Goal: Task Accomplishment & Management: Manage account settings

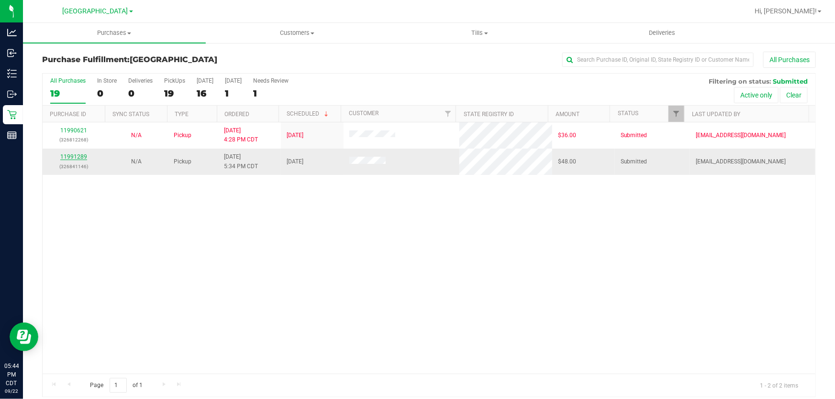
click at [77, 155] on link "11991289" at bounding box center [73, 157] width 27 height 7
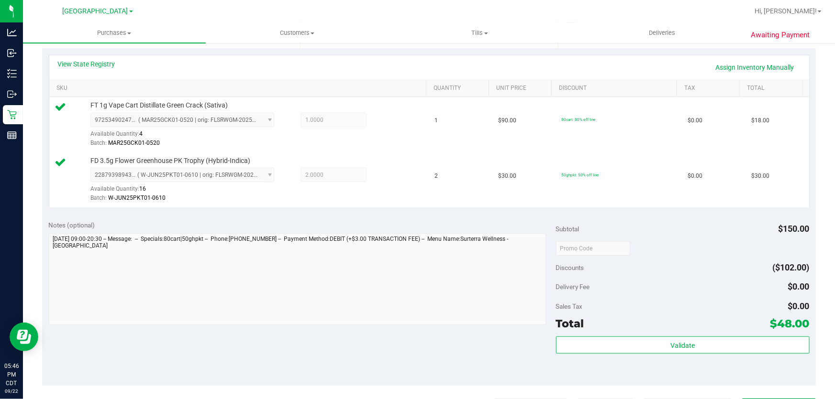
scroll to position [261, 0]
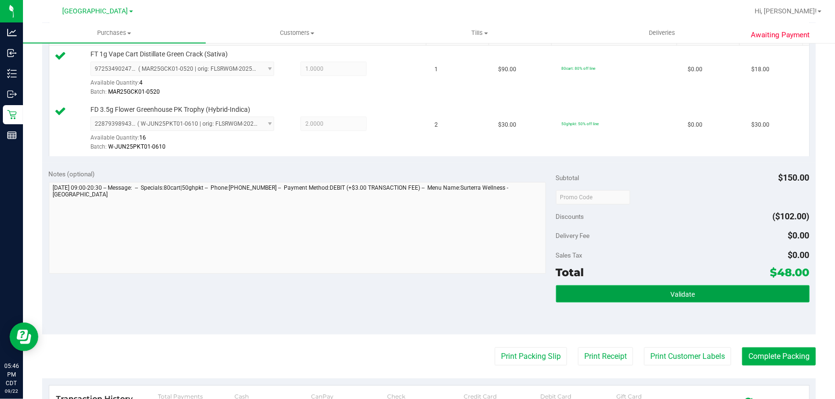
click at [617, 290] on button "Validate" at bounding box center [682, 294] width 253 height 17
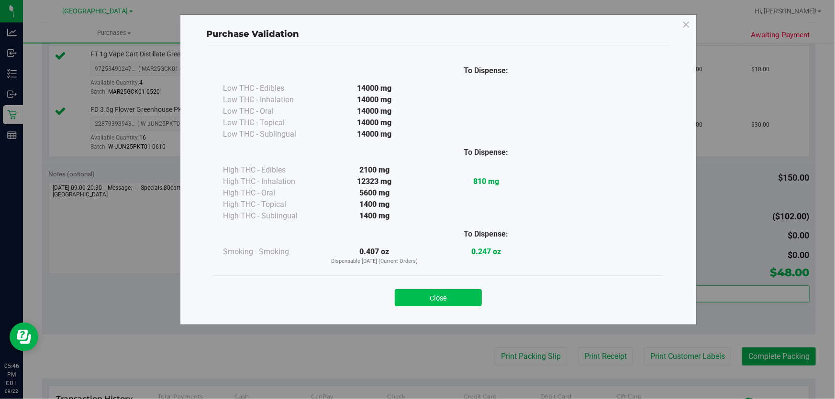
click at [456, 296] on button "Close" at bounding box center [438, 297] width 87 height 17
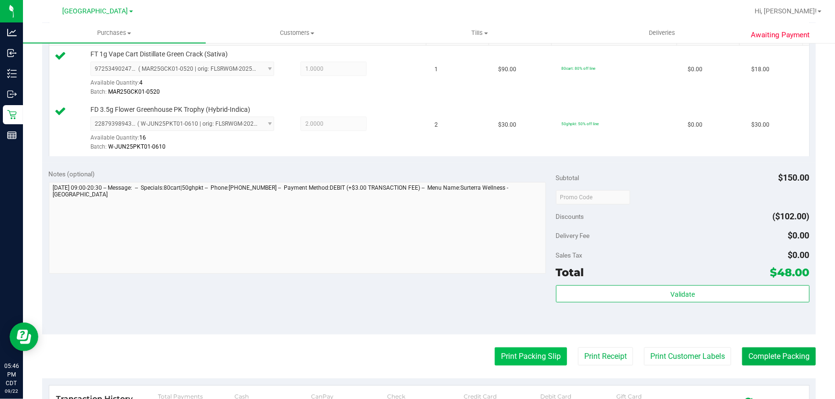
click at [545, 353] on button "Print Packing Slip" at bounding box center [531, 357] width 72 height 18
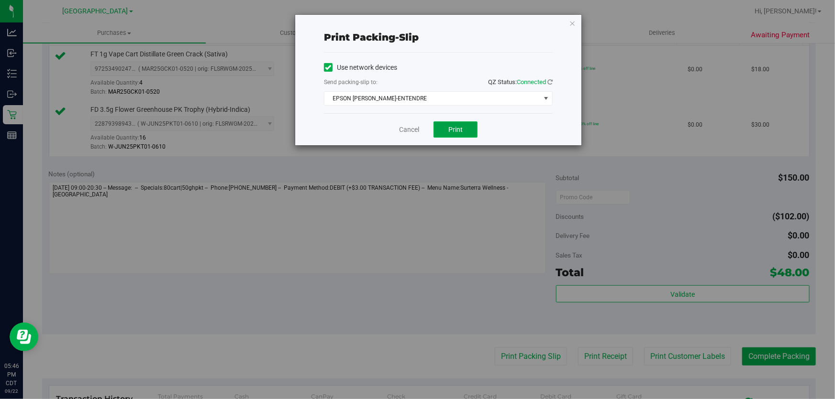
click at [463, 125] on button "Print" at bounding box center [455, 129] width 44 height 16
click at [571, 21] on icon "button" at bounding box center [572, 22] width 7 height 11
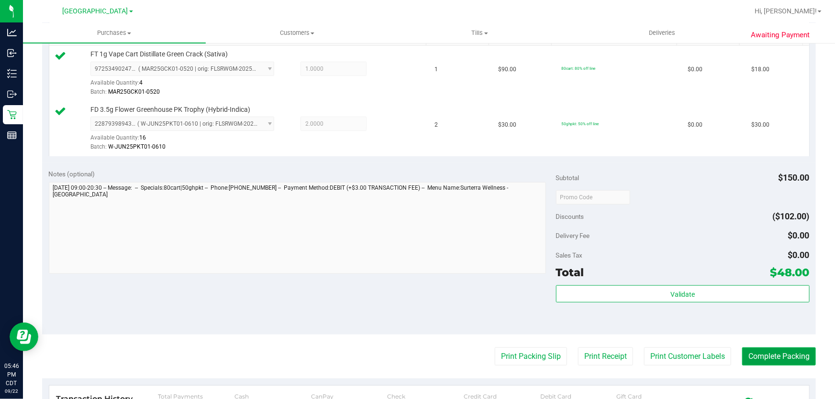
click at [783, 354] on button "Complete Packing" at bounding box center [779, 357] width 74 height 18
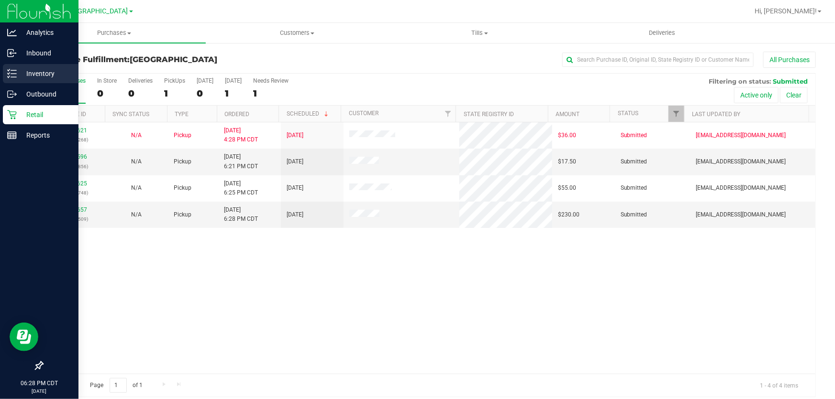
click at [17, 73] on p "Inventory" at bounding box center [45, 73] width 57 height 11
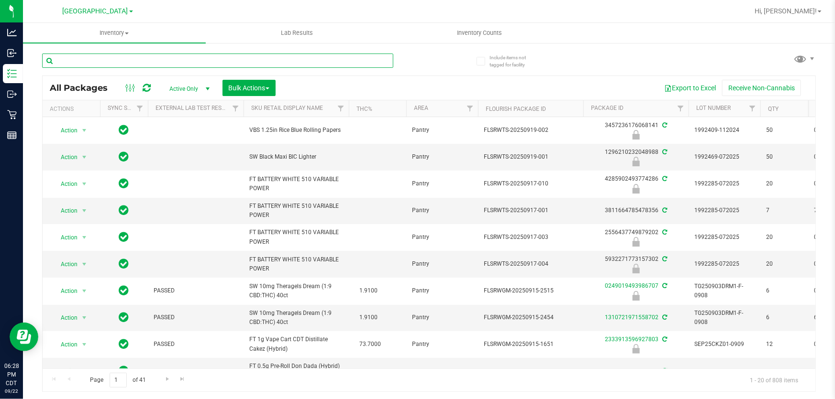
click at [195, 57] on input "text" at bounding box center [217, 61] width 351 height 14
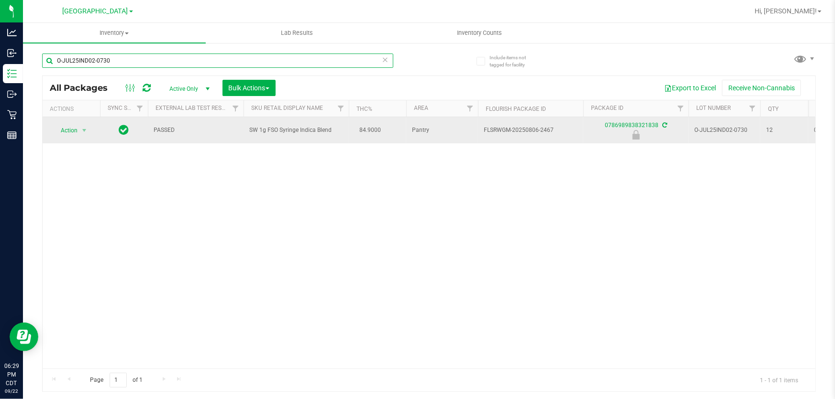
type input "O-JUL25IND02-0730"
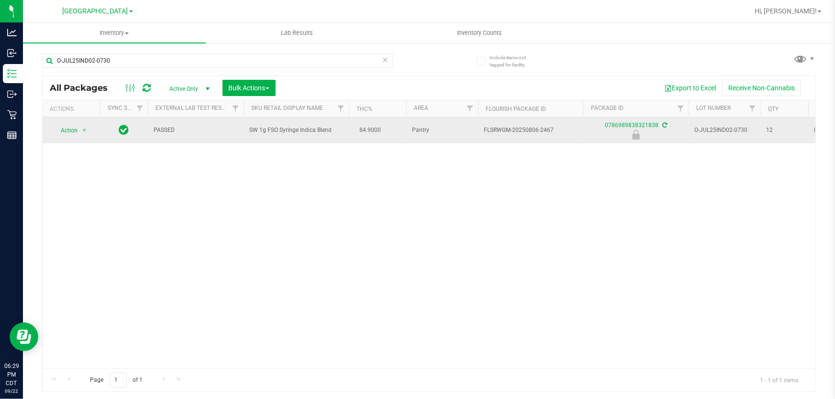
drag, startPoint x: 333, startPoint y: 132, endPoint x: 257, endPoint y: 143, distance: 76.8
click at [257, 143] on td "SW 1g FSO Syringe Indica Blend" at bounding box center [295, 130] width 105 height 26
copy span "SW 1g FSO Syringe Indica Blend"
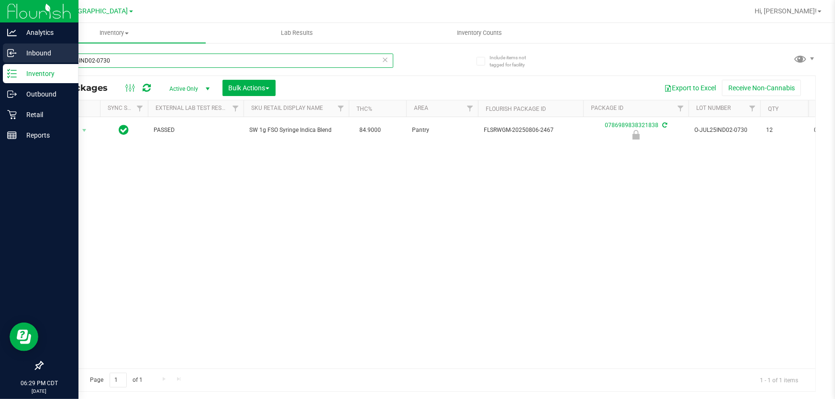
drag, startPoint x: 120, startPoint y: 57, endPoint x: 0, endPoint y: 61, distance: 119.7
click at [0, 61] on div "Analytics Inbound Inventory Outbound Retail Reports 06:29 PM CDT 09/22/2025 09/…" at bounding box center [417, 199] width 835 height 399
paste input "SW 1g FSO Syringe Indica Blend"
type input "SW 1g FSO Syringe Indica Blend"
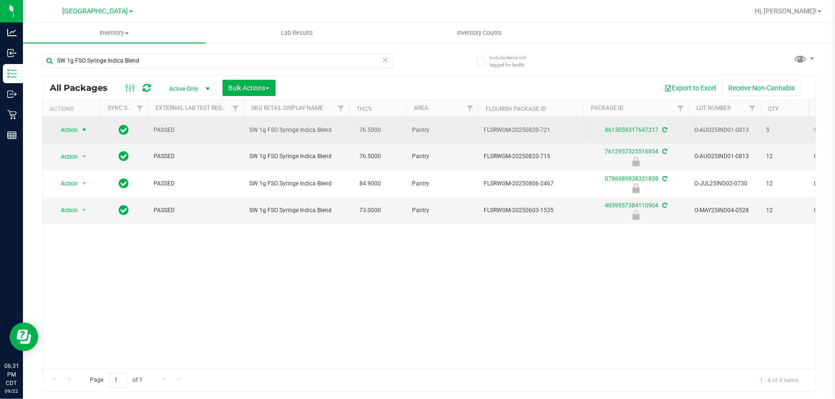
click at [75, 129] on span "Action" at bounding box center [65, 129] width 26 height 13
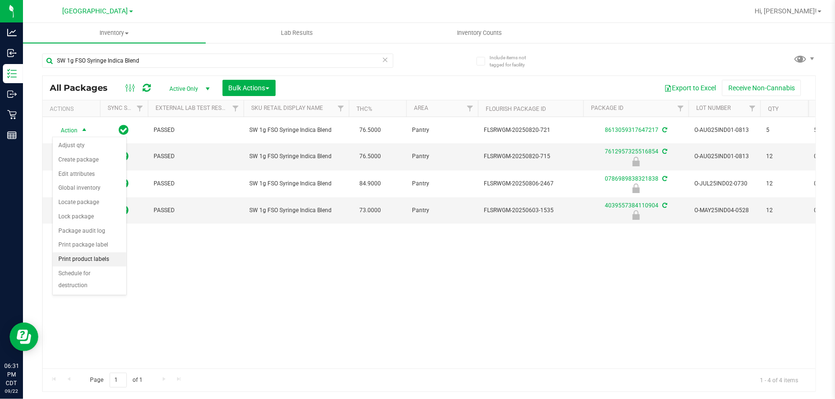
click at [93, 255] on li "Print product labels" at bounding box center [90, 260] width 74 height 14
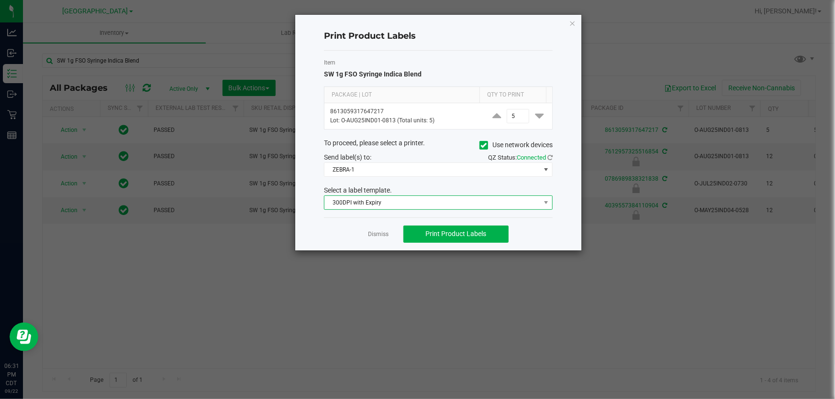
click at [360, 201] on span "300DPI with Expiry" at bounding box center [432, 202] width 216 height 13
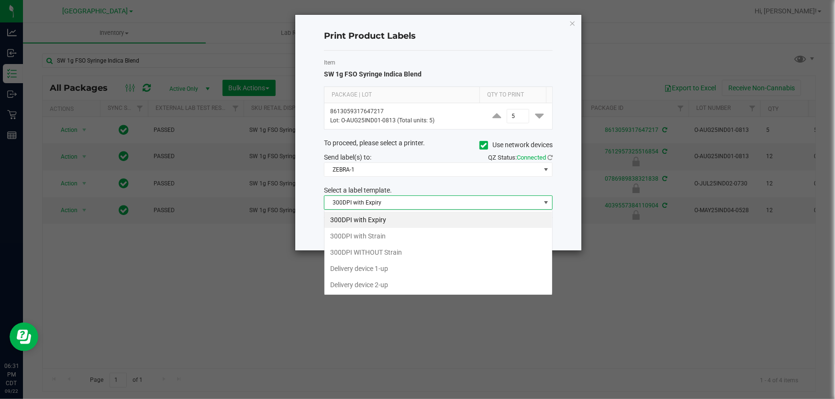
scroll to position [14, 229]
click at [381, 236] on li "300DPI with Strain" at bounding box center [438, 236] width 228 height 16
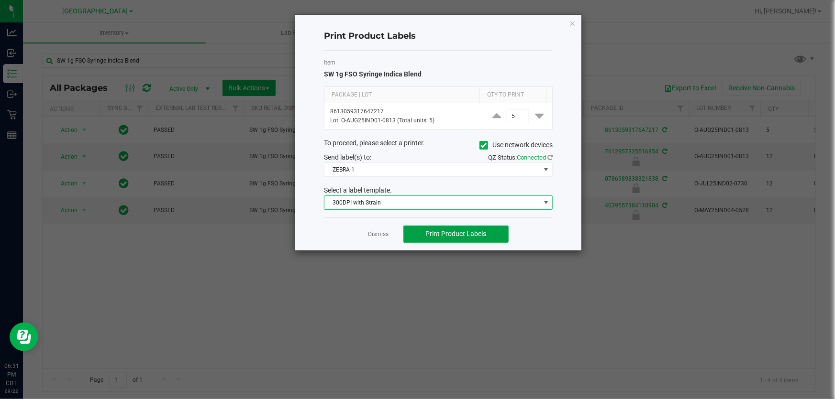
drag, startPoint x: 453, startPoint y: 231, endPoint x: 517, endPoint y: 240, distance: 64.7
click at [453, 231] on span "Print Product Labels" at bounding box center [455, 234] width 61 height 8
click at [572, 23] on icon "button" at bounding box center [572, 22] width 7 height 11
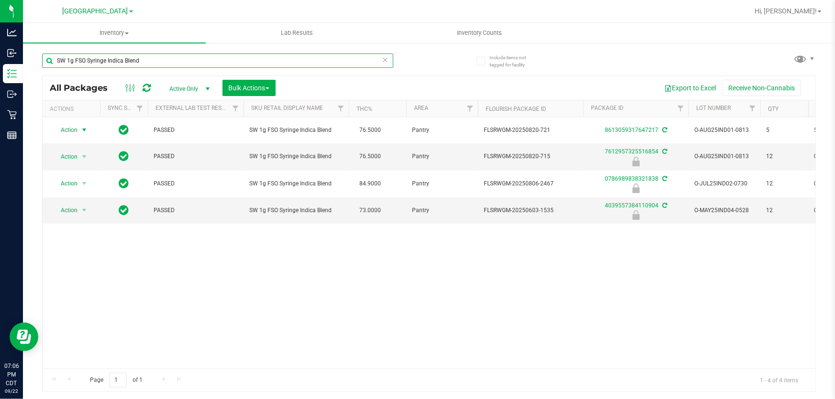
click at [190, 58] on input "SW 1g FSO Syringe Indica Blend" at bounding box center [217, 61] width 351 height 14
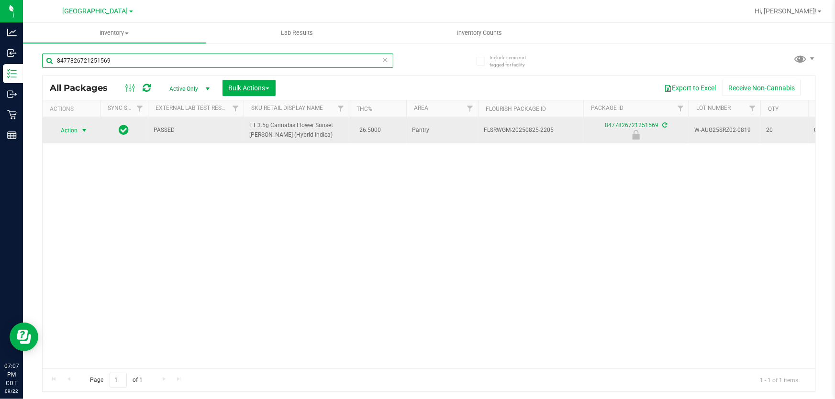
type input "8477826721251569"
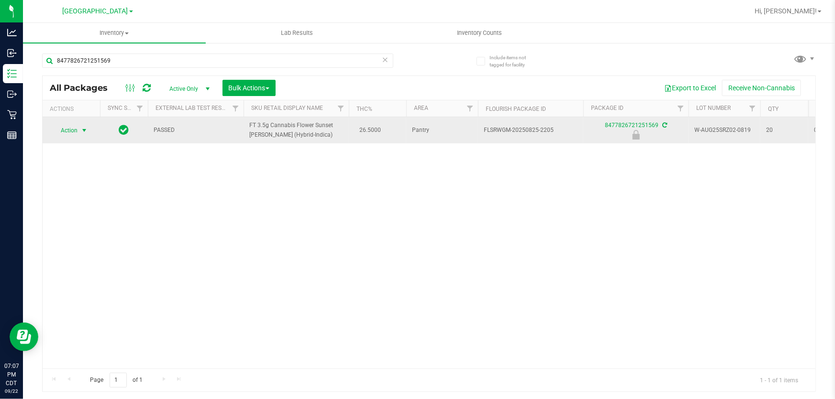
click at [84, 125] on span "select" at bounding box center [84, 130] width 12 height 13
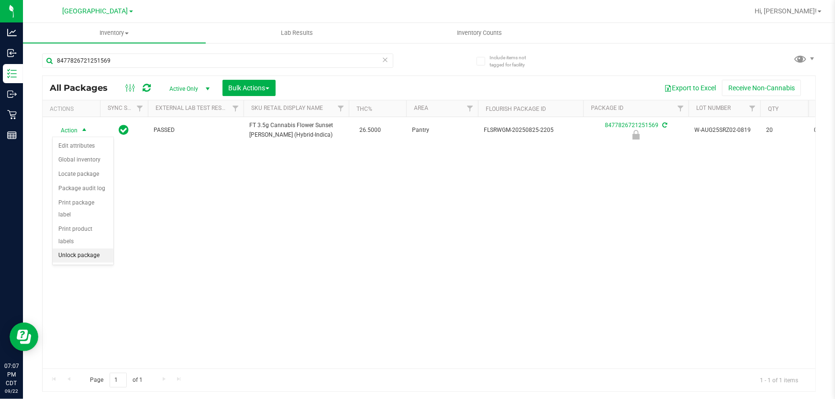
click at [76, 249] on li "Unlock package" at bounding box center [83, 256] width 61 height 14
click at [82, 130] on span "select" at bounding box center [84, 130] width 8 height 8
click at [88, 239] on li "Print package label" at bounding box center [90, 245] width 74 height 14
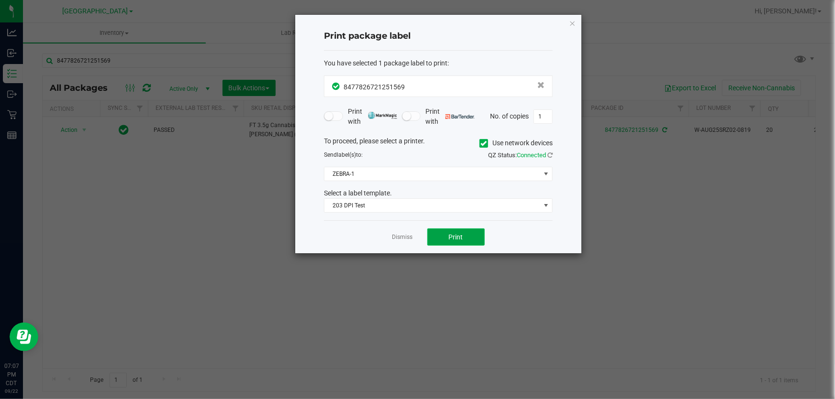
click at [442, 231] on button "Print" at bounding box center [455, 237] width 57 height 17
click at [571, 24] on icon "button" at bounding box center [572, 22] width 7 height 11
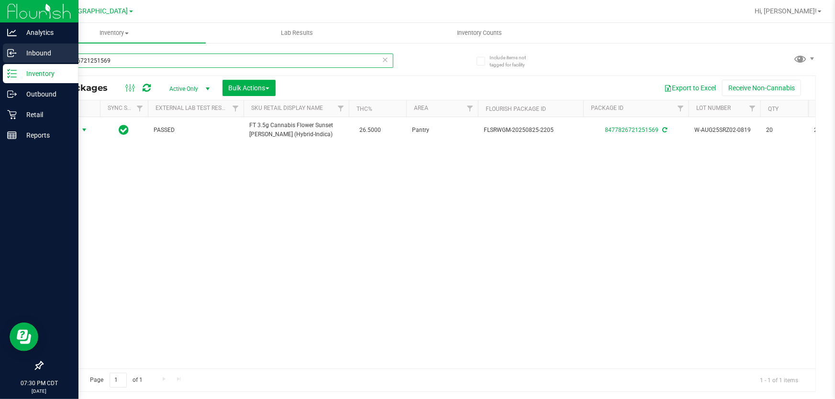
drag, startPoint x: 140, startPoint y: 63, endPoint x: 0, endPoint y: 47, distance: 140.5
click at [0, 51] on div "Analytics Inbound Inventory Outbound Retail Reports 07:30 PM CDT 09/22/2025 09/…" at bounding box center [417, 199] width 835 height 399
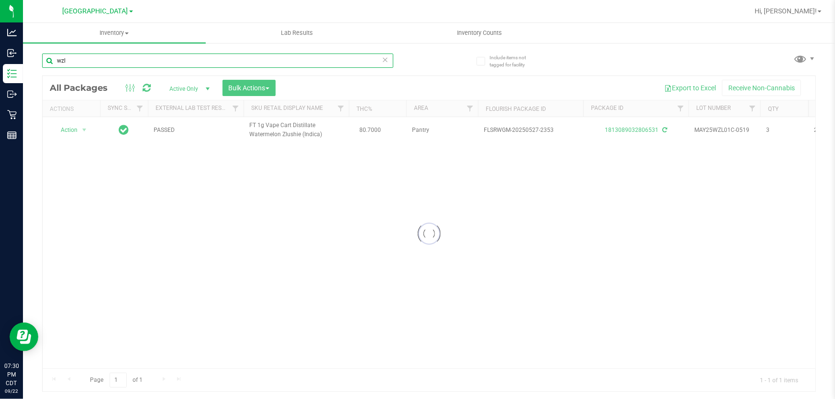
drag, startPoint x: 127, startPoint y: 61, endPoint x: 72, endPoint y: 54, distance: 55.4
click at [72, 54] on input "wzl" at bounding box center [217, 61] width 351 height 14
type input "w"
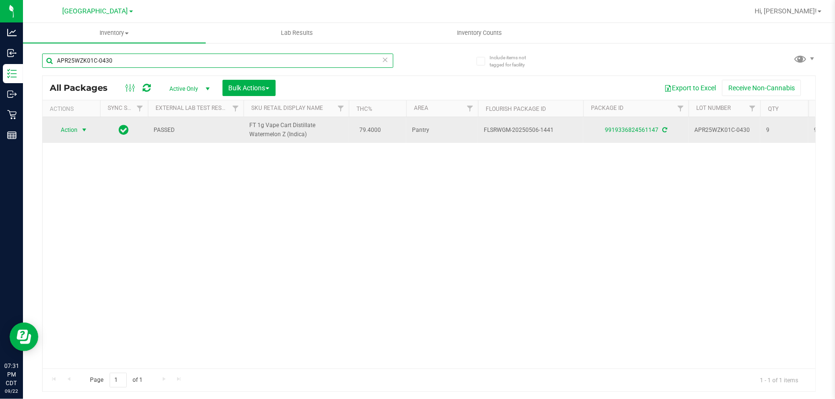
type input "APR25WZK01C-0430"
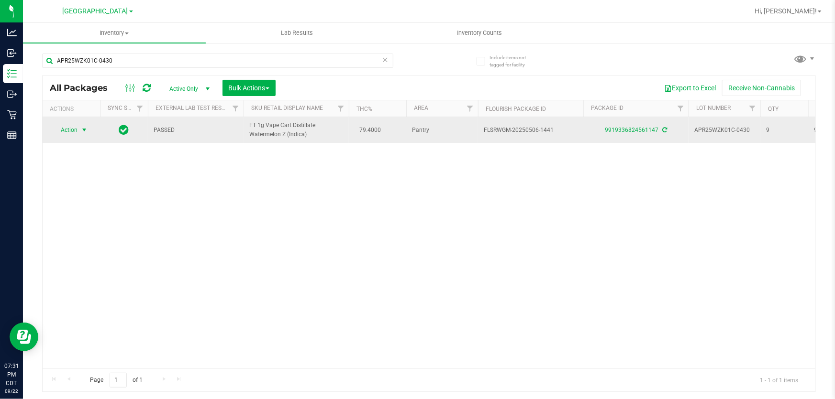
click at [89, 128] on span "select" at bounding box center [84, 129] width 12 height 13
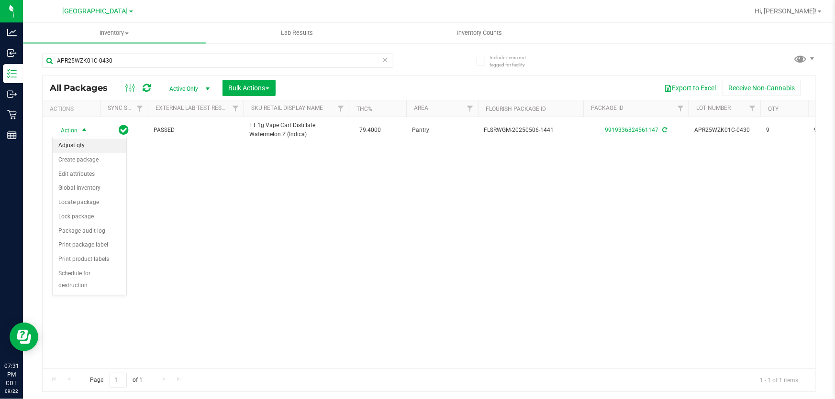
click at [68, 148] on li "Adjust qty" at bounding box center [90, 146] width 74 height 14
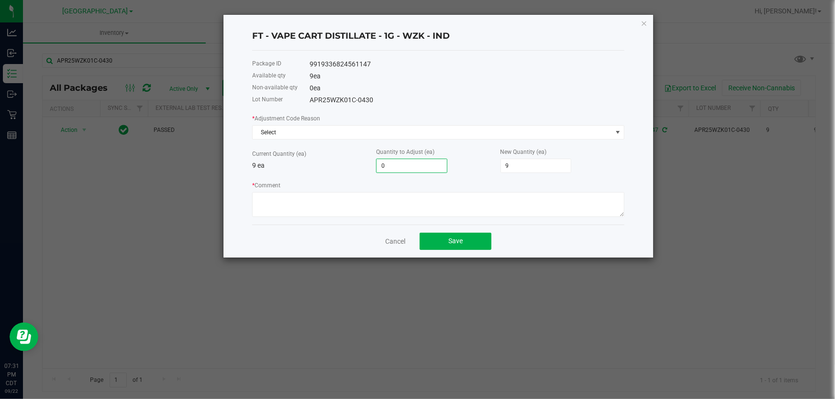
click at [408, 170] on input "0" at bounding box center [411, 165] width 70 height 13
type input "10"
type input "19"
type input "0"
type input "9"
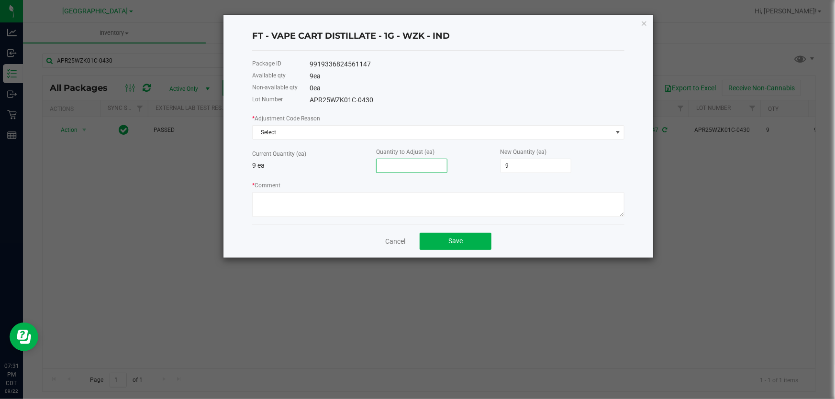
type input "1"
type input "10"
type input "1"
click at [306, 129] on span "Select" at bounding box center [432, 132] width 359 height 13
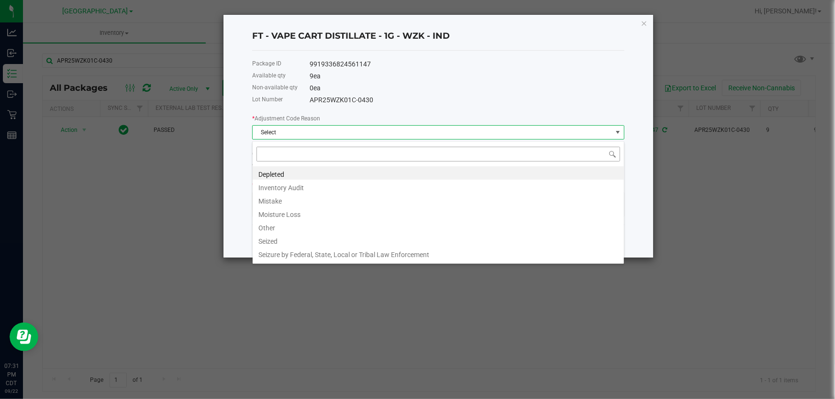
scroll to position [14, 372]
click at [297, 191] on li "Inventory Audit" at bounding box center [438, 186] width 371 height 13
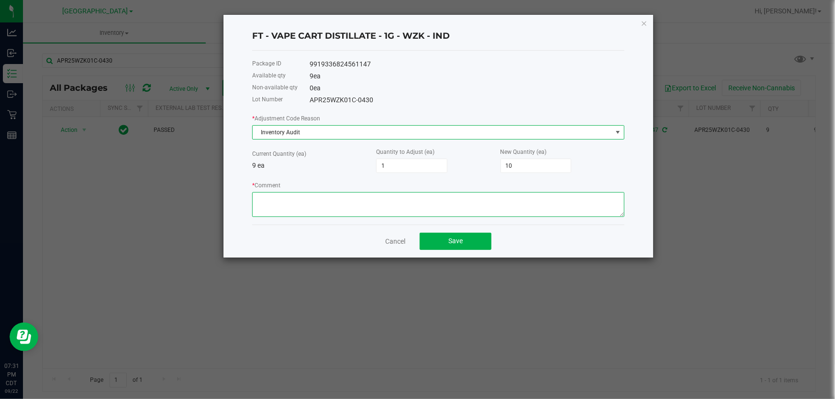
click at [295, 198] on textarea "* Comment" at bounding box center [438, 204] width 372 height 25
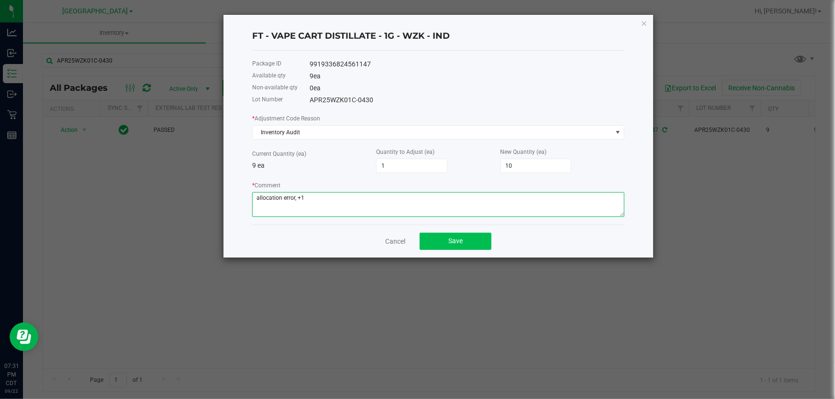
type textarea "allocation error, +1"
click at [435, 242] on button "Save" at bounding box center [455, 241] width 72 height 17
